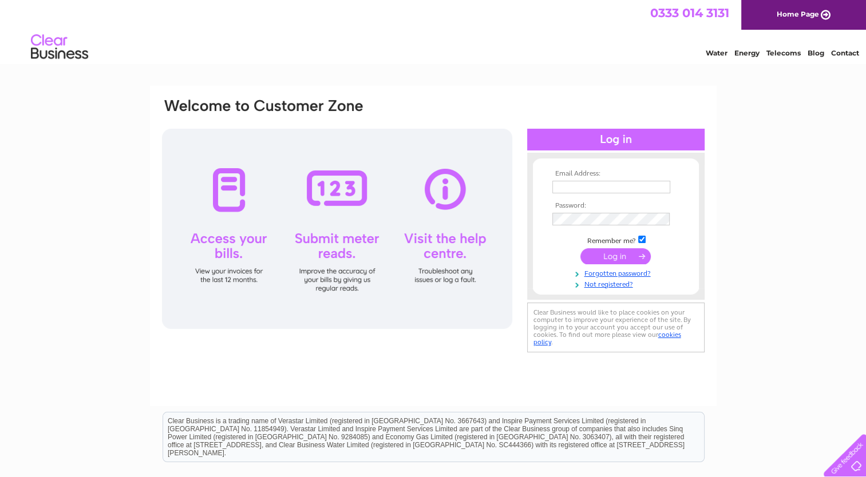
type input "[EMAIL_ADDRESS][DOMAIN_NAME]"
click at [593, 253] on input "submit" at bounding box center [616, 256] width 70 height 16
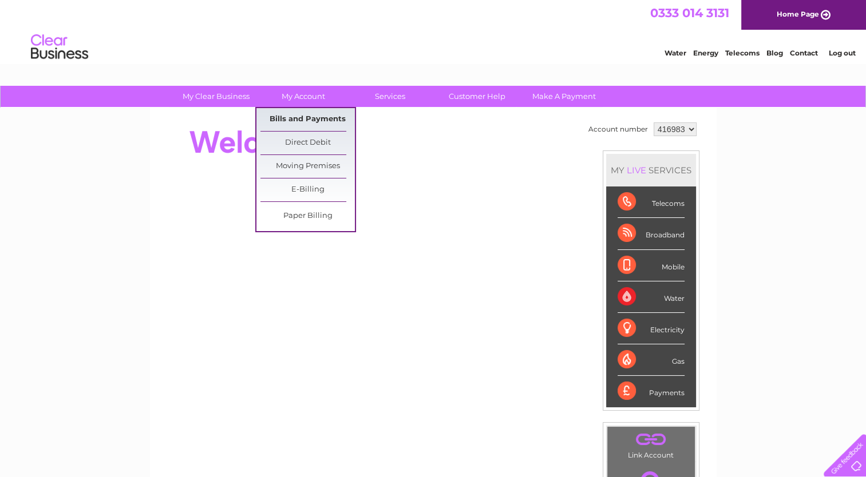
click at [305, 115] on link "Bills and Payments" at bounding box center [307, 119] width 94 height 23
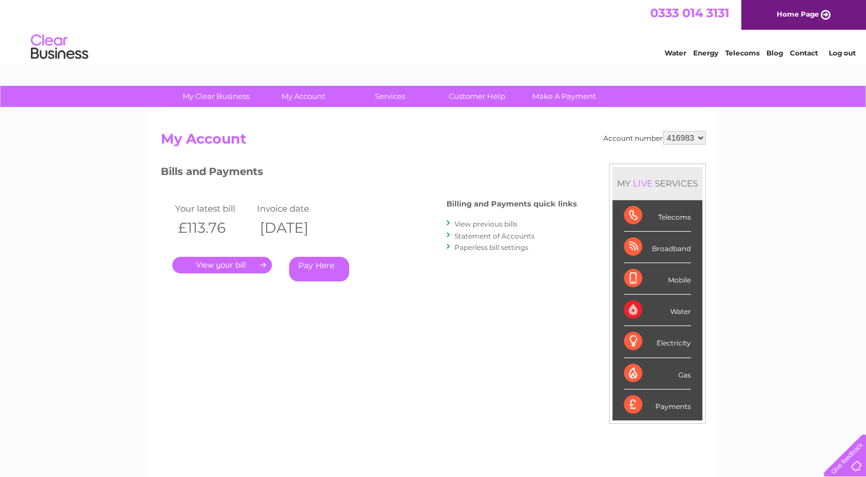
click at [229, 262] on link "." at bounding box center [222, 265] width 100 height 17
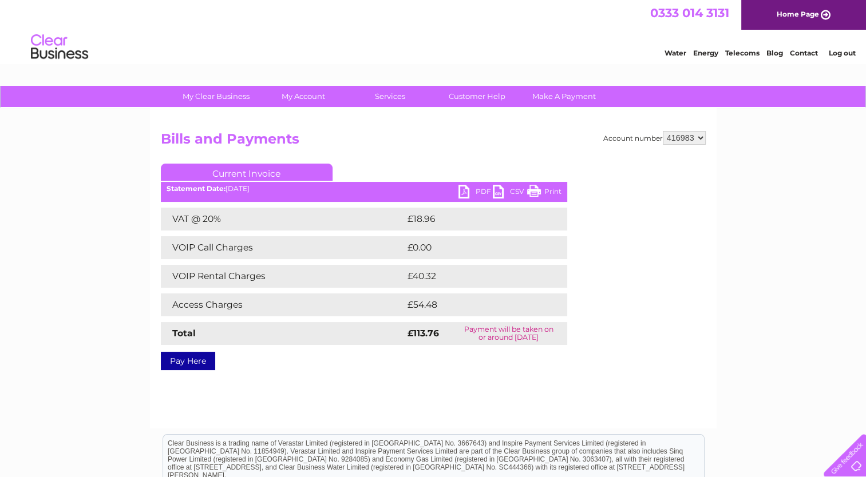
click at [479, 191] on link "PDF" at bounding box center [476, 193] width 34 height 17
click at [848, 54] on link "Log out" at bounding box center [841, 53] width 27 height 9
